Goal: Transaction & Acquisition: Purchase product/service

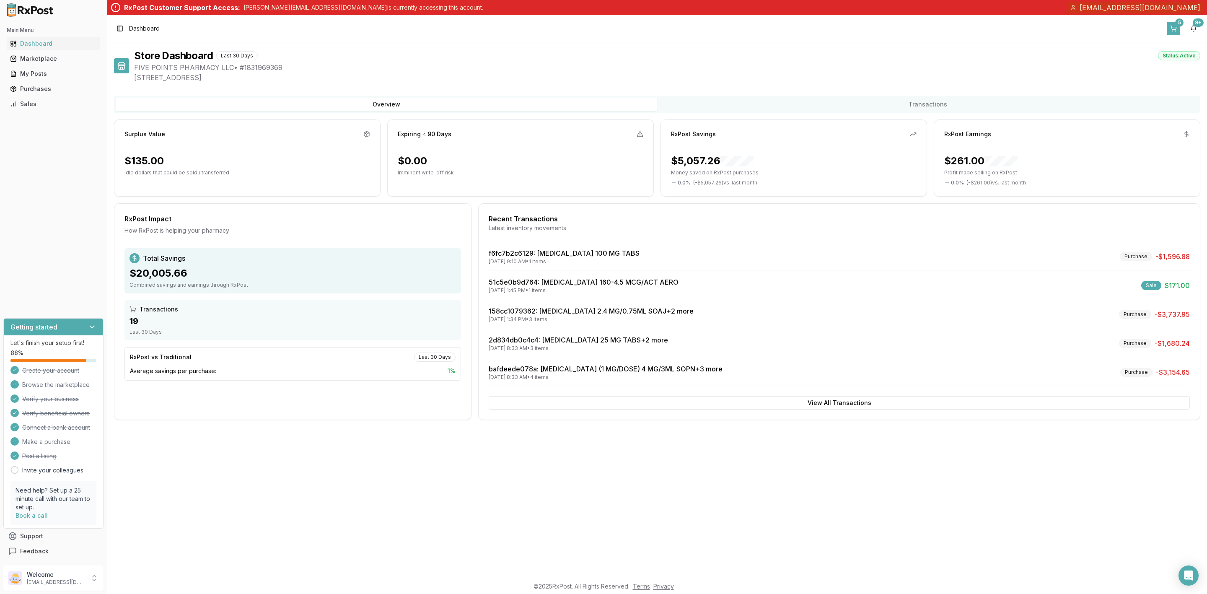
click at [1168, 30] on button "5" at bounding box center [1173, 28] width 13 height 13
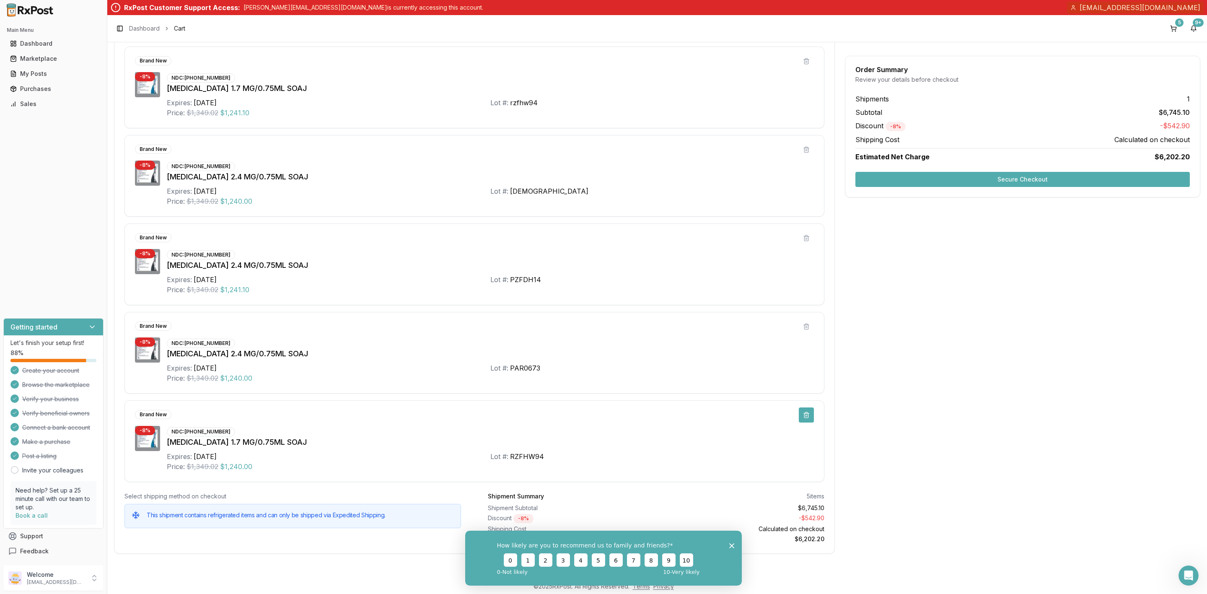
click at [804, 415] on button at bounding box center [806, 414] width 15 height 15
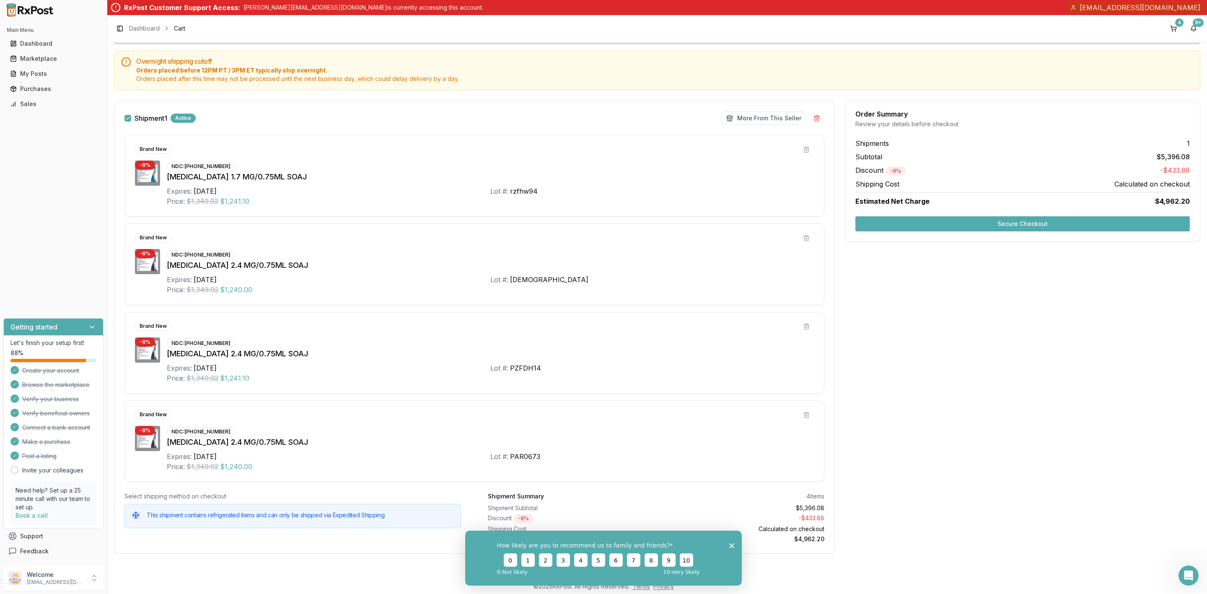
scroll to position [76, 0]
click at [1031, 225] on button "Secure Checkout" at bounding box center [1022, 223] width 334 height 15
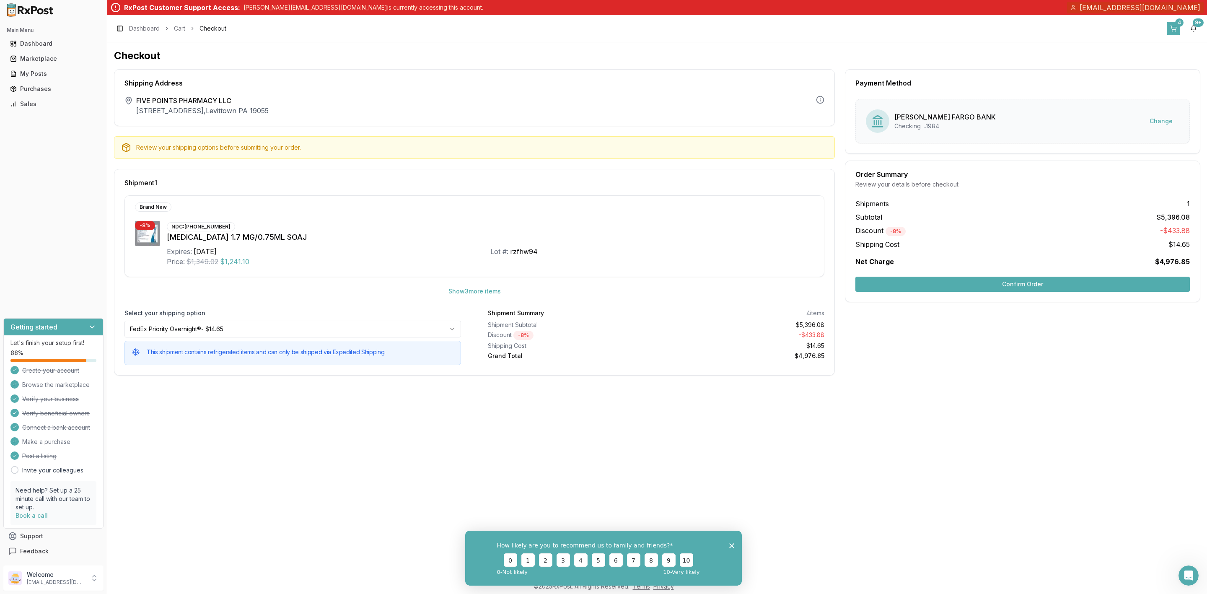
click at [1178, 27] on button "4" at bounding box center [1173, 28] width 13 height 13
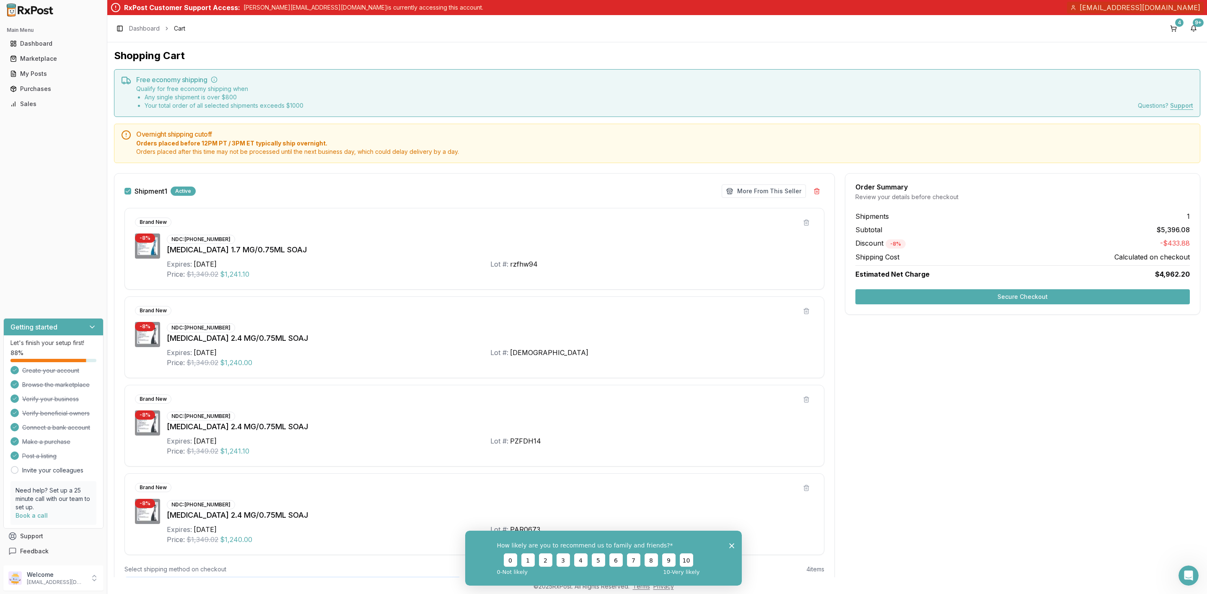
click at [964, 300] on button "Secure Checkout" at bounding box center [1022, 296] width 334 height 15
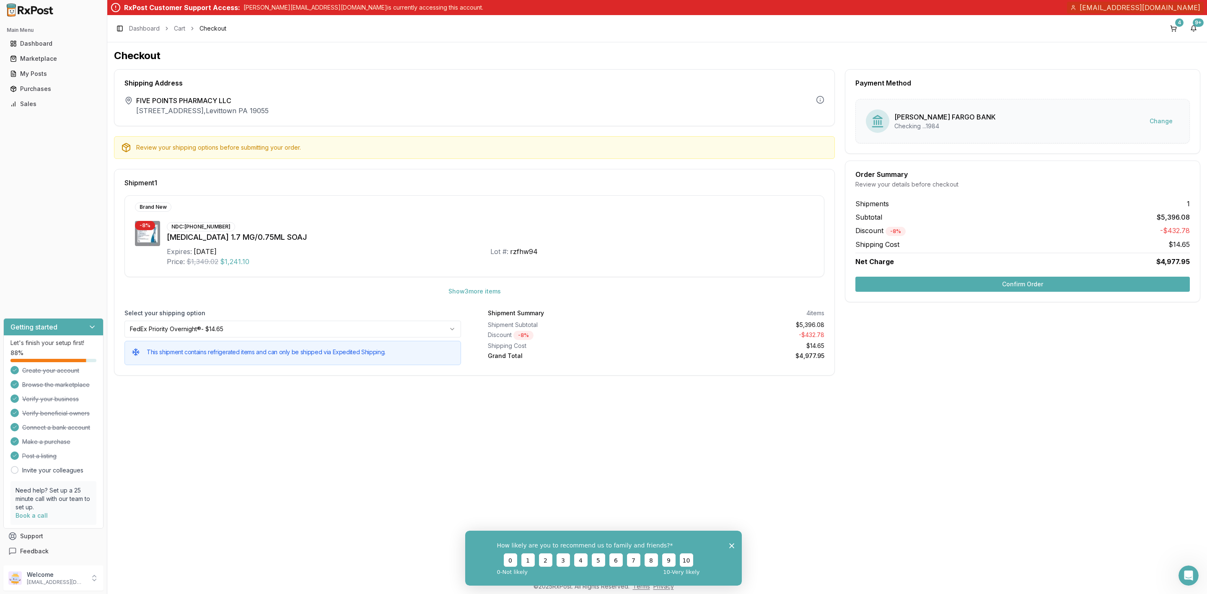
click at [1015, 287] on button "Confirm Order" at bounding box center [1022, 284] width 334 height 15
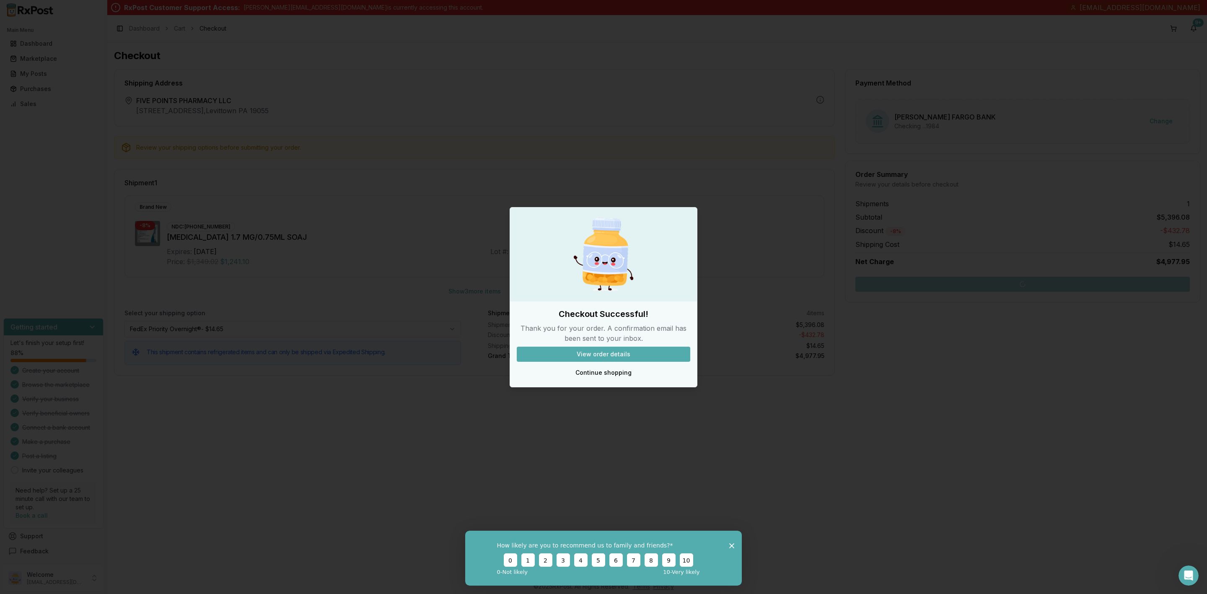
click at [593, 377] on button "Continue shopping" at bounding box center [604, 372] width 174 height 15
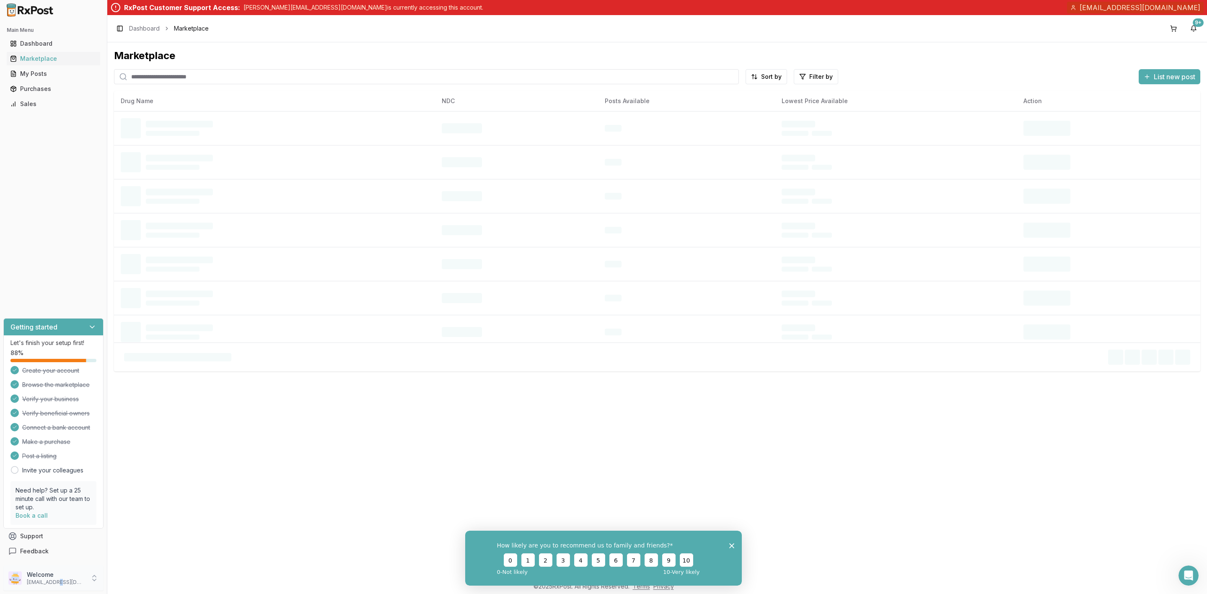
click at [54, 583] on p "[EMAIL_ADDRESS][DOMAIN_NAME]" at bounding box center [56, 582] width 58 height 7
click at [140, 586] on button "Sign Out" at bounding box center [152, 580] width 86 height 14
